Goal: Find contact information: Find contact information

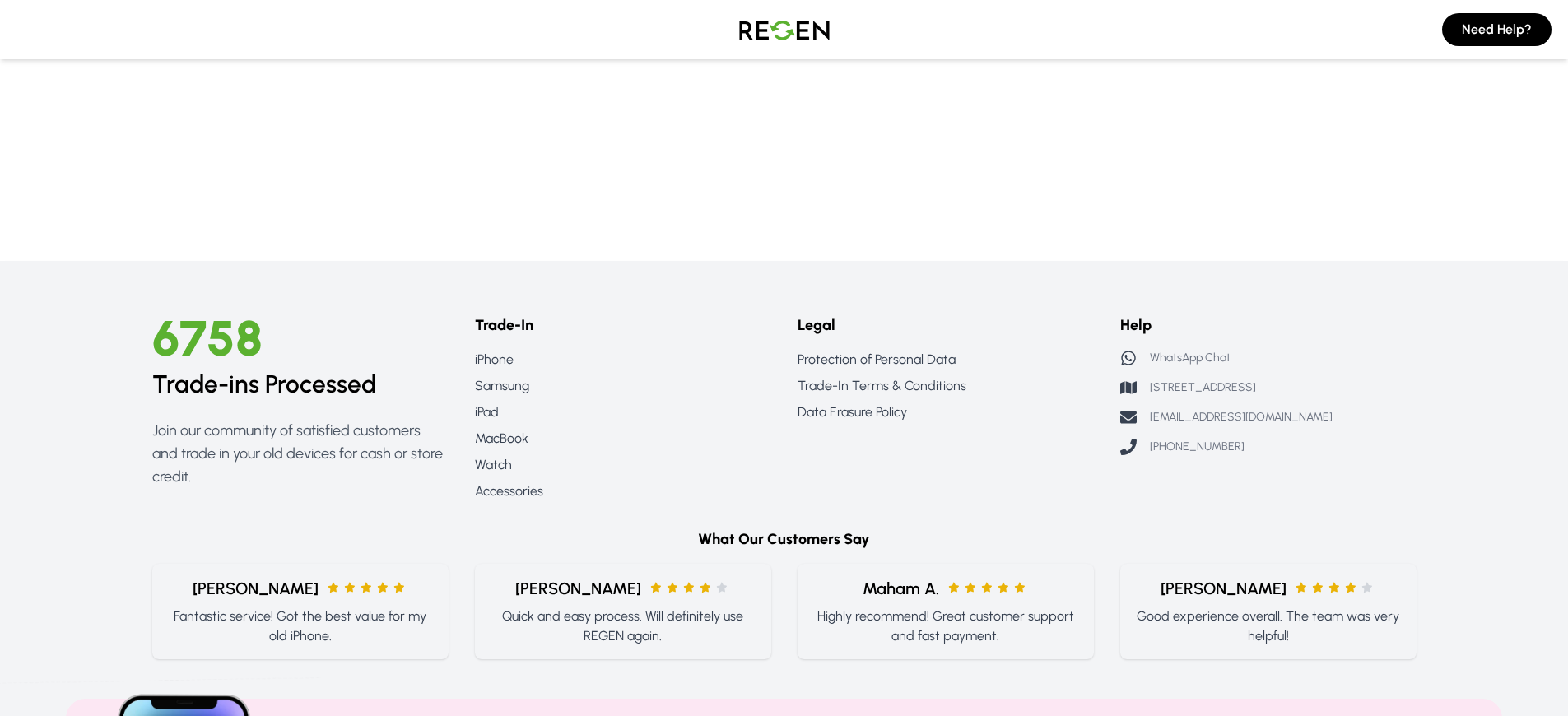
click at [1190, 358] on p "WhatsApp Chat" at bounding box center [1190, 357] width 80 height 16
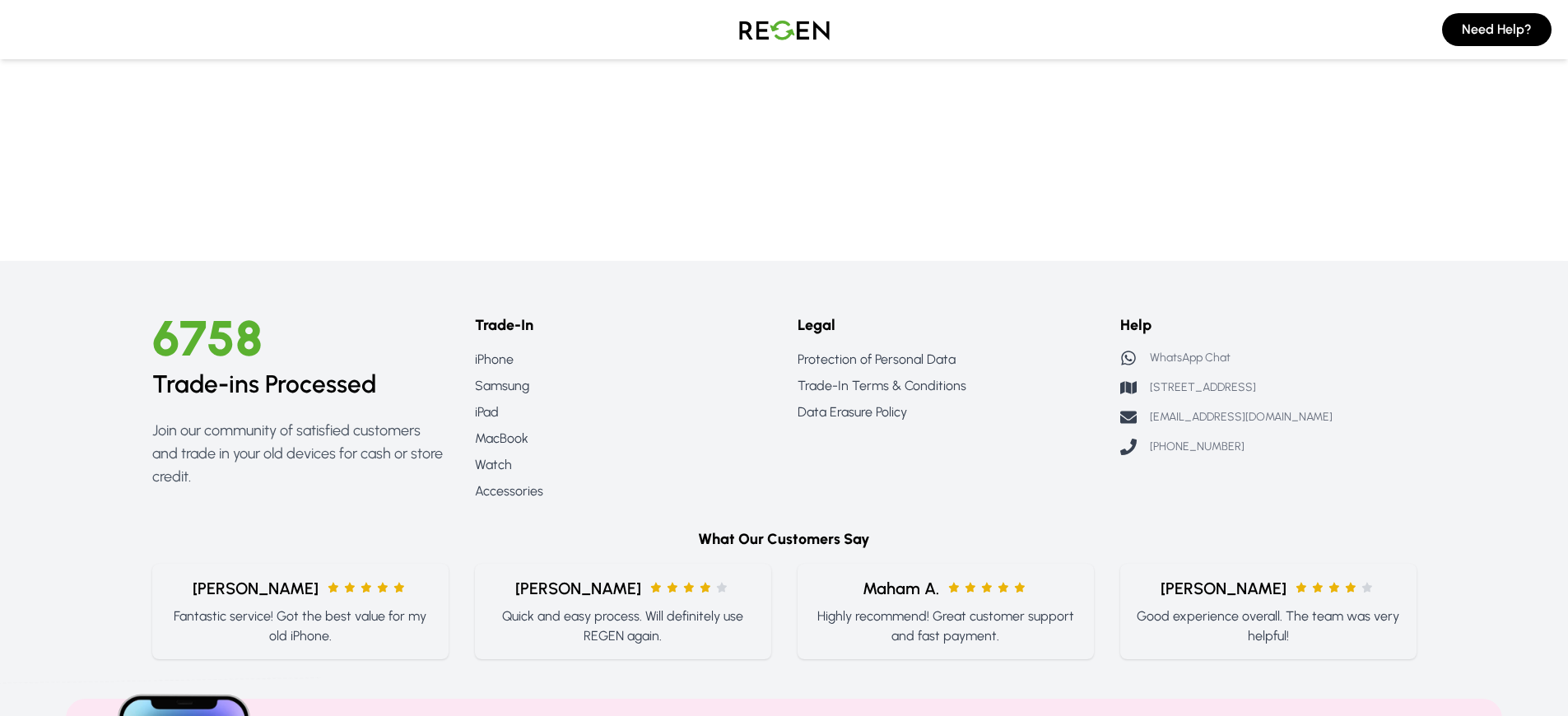
click at [1190, 358] on p "WhatsApp Chat" at bounding box center [1190, 357] width 80 height 16
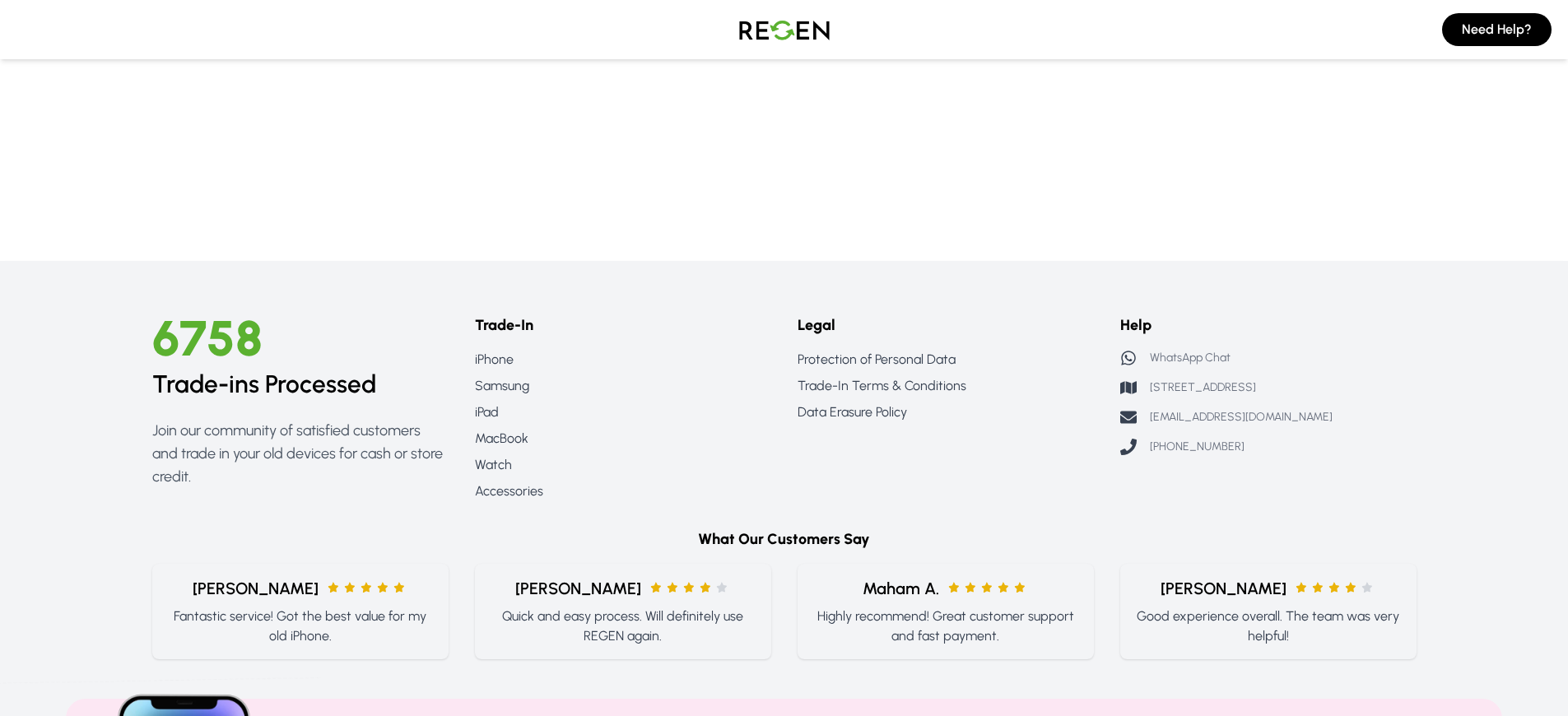
scroll to position [438, 0]
